Goal: Communication & Community: Answer question/provide support

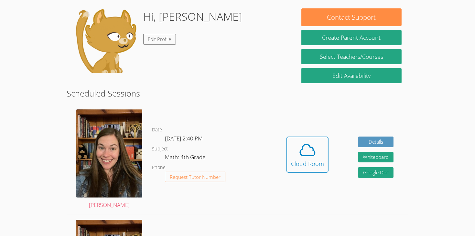
scroll to position [102, 0]
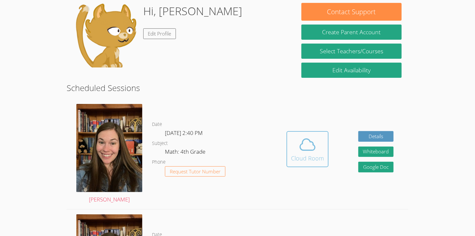
click at [305, 142] on icon at bounding box center [307, 145] width 18 height 18
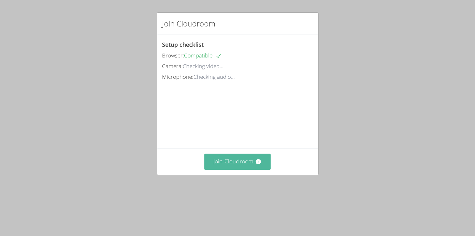
click at [242, 170] on button "Join Cloudroom" at bounding box center [237, 162] width 66 height 16
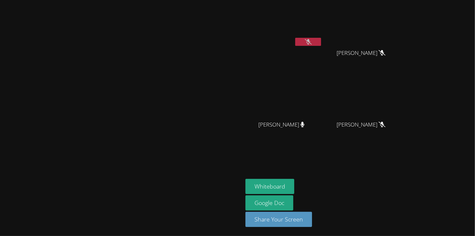
click at [311, 42] on icon at bounding box center [308, 41] width 7 height 5
click at [294, 193] on button "Whiteboard" at bounding box center [269, 186] width 49 height 15
click at [245, 179] on button "Whiteboard" at bounding box center [269, 186] width 49 height 15
click at [170, 38] on video at bounding box center [121, 105] width 97 height 134
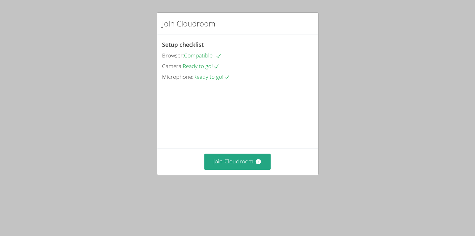
click at [196, 58] on span "Compatible" at bounding box center [202, 55] width 37 height 7
click at [223, 170] on button "Join Cloudroom" at bounding box center [237, 162] width 66 height 16
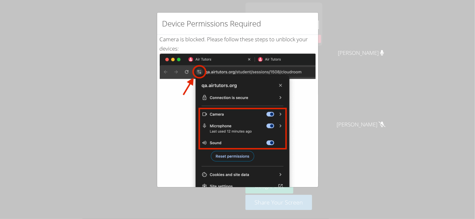
click at [263, 108] on img at bounding box center [238, 127] width 156 height 146
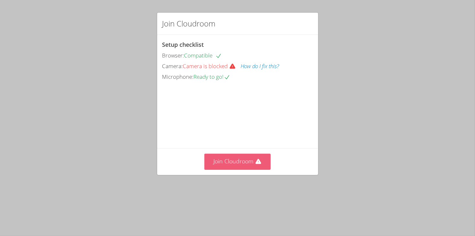
click at [236, 170] on button "Join Cloudroom" at bounding box center [237, 162] width 66 height 16
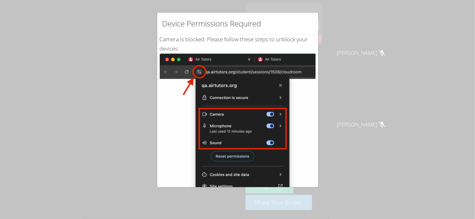
click at [234, 99] on img at bounding box center [238, 127] width 156 height 146
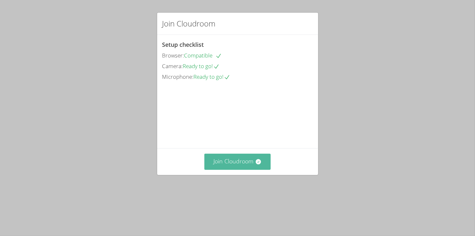
click at [257, 164] on icon at bounding box center [258, 161] width 5 height 5
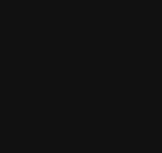
click at [120, 7] on video at bounding box center [80, 47] width 97 height 88
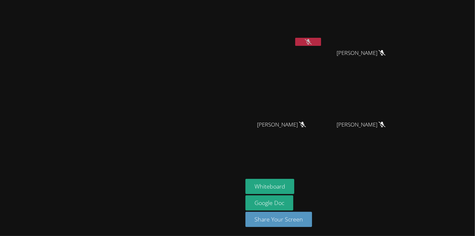
click at [170, 144] on video at bounding box center [121, 105] width 97 height 134
click at [294, 186] on button "Whiteboard" at bounding box center [269, 186] width 49 height 15
click at [321, 44] on button at bounding box center [308, 42] width 26 height 8
click at [186, 16] on div "[PERSON_NAME]" at bounding box center [121, 118] width 237 height 231
click at [50, 236] on main "[PERSON_NAME]" at bounding box center [121, 118] width 243 height 236
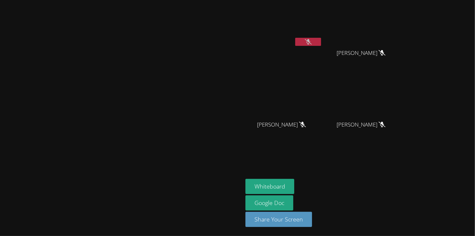
click at [0, 236] on main "[PERSON_NAME]" at bounding box center [121, 118] width 243 height 236
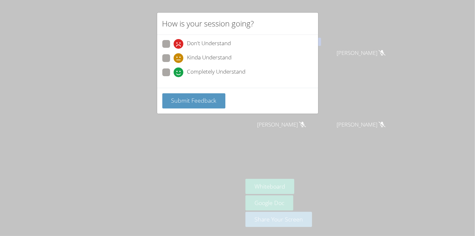
click at [241, 75] on span "Completely Understand" at bounding box center [216, 73] width 58 height 10
click at [179, 74] on input "Completely Understand" at bounding box center [175, 70] width 5 height 5
radio input "true"
click at [206, 41] on span "Don't Understand" at bounding box center [209, 44] width 44 height 10
click at [179, 41] on input "Don't Understand" at bounding box center [175, 42] width 5 height 5
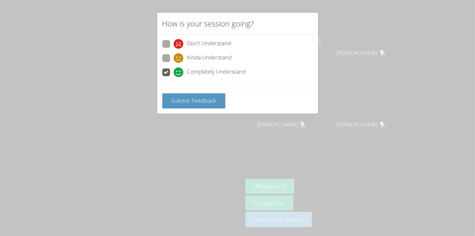
radio input "true"
click at [193, 103] on span "Submit Feedback" at bounding box center [193, 101] width 45 height 8
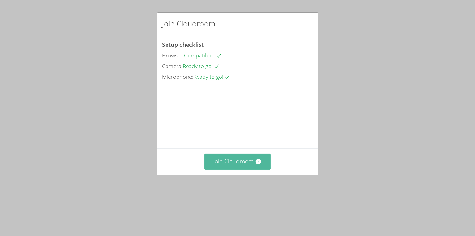
click at [245, 170] on button "Join Cloudroom" at bounding box center [237, 162] width 66 height 16
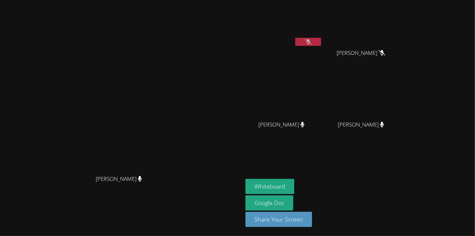
click at [311, 40] on icon at bounding box center [308, 41] width 7 height 5
click at [294, 188] on button "Whiteboard" at bounding box center [269, 186] width 49 height 15
click at [321, 43] on button at bounding box center [308, 42] width 26 height 8
